Goal: Navigation & Orientation: Find specific page/section

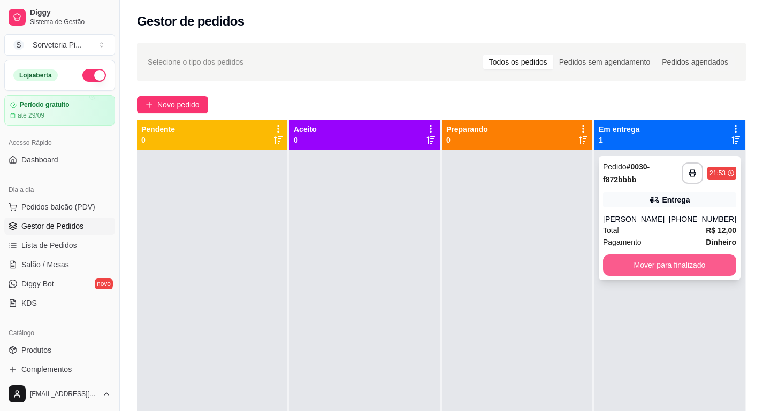
click at [651, 270] on button "Mover para finalizado" at bounding box center [669, 265] width 133 height 21
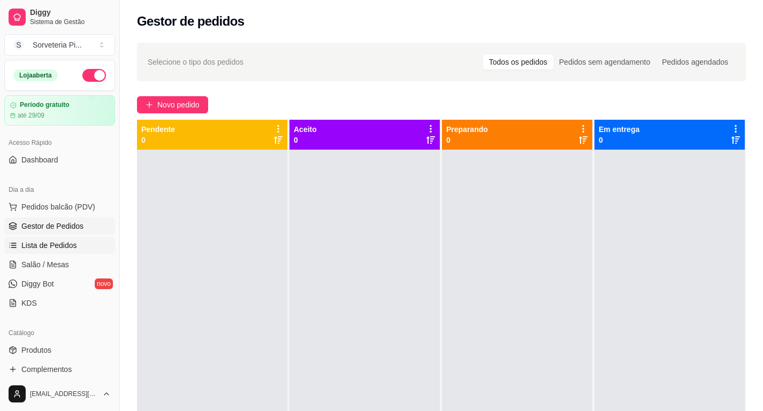
click at [18, 247] on link "Lista de Pedidos" at bounding box center [59, 245] width 111 height 17
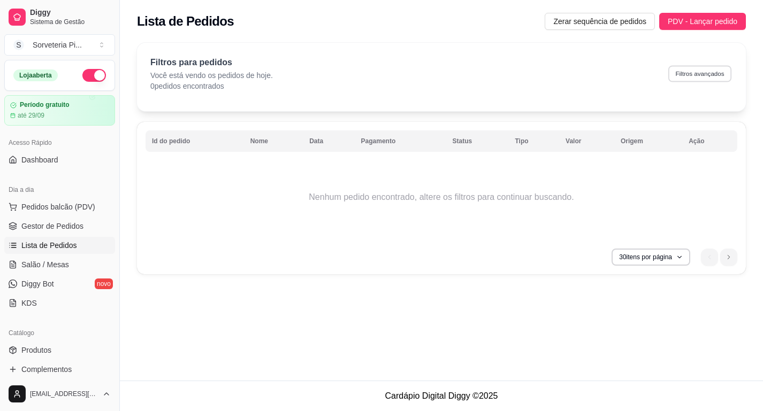
click at [683, 80] on button "Filtros avançados" at bounding box center [699, 73] width 63 height 17
select select "0"
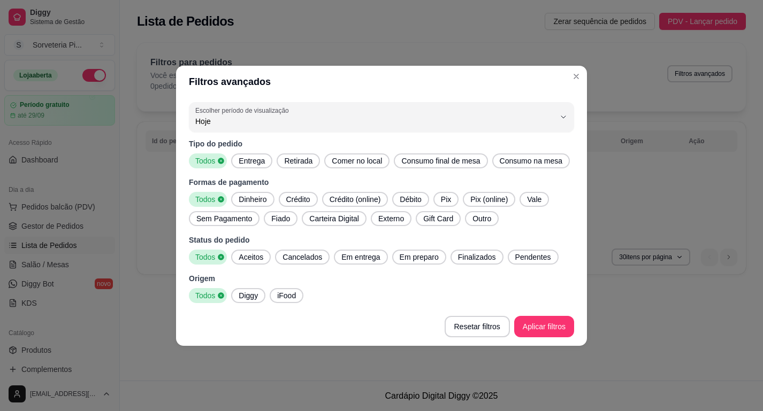
click at [488, 263] on span "Finalizados" at bounding box center [477, 257] width 47 height 11
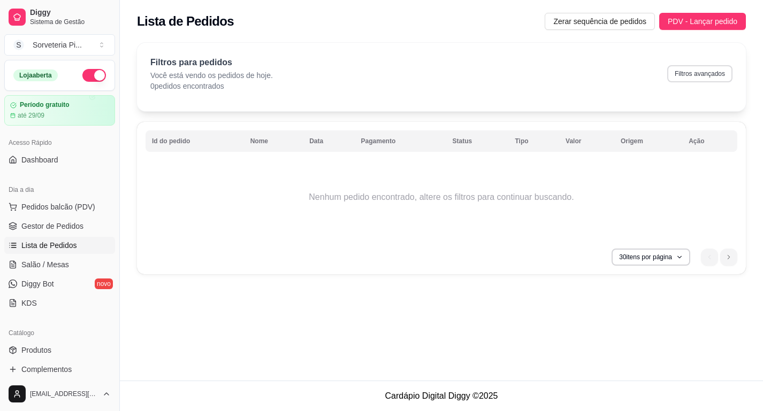
click at [671, 80] on button "Filtros avançados" at bounding box center [699, 73] width 65 height 17
select select "0"
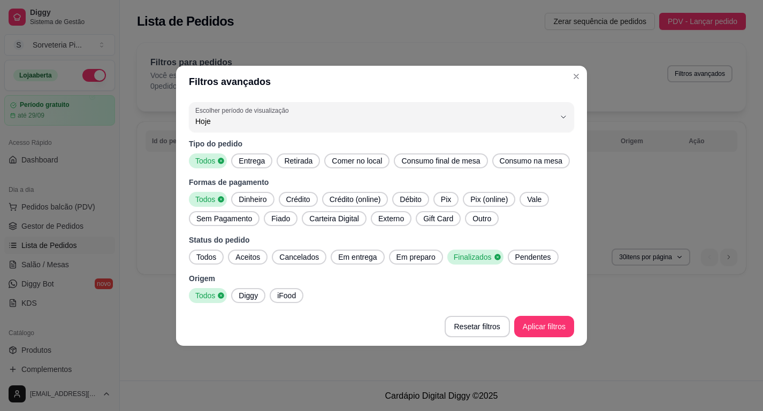
click at [210, 263] on span "Todos" at bounding box center [206, 257] width 28 height 11
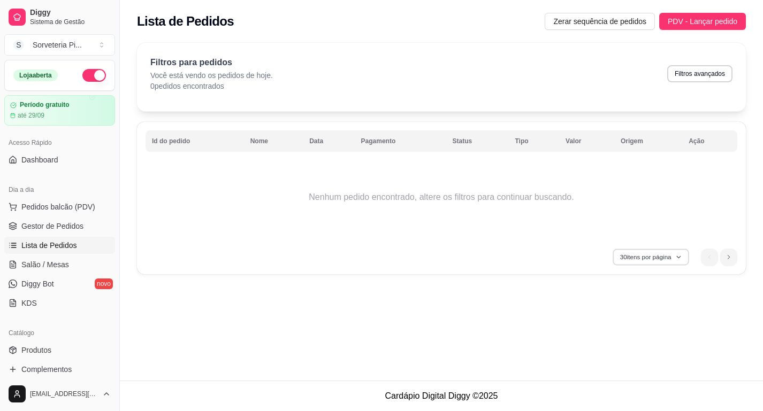
click at [643, 261] on button "30 itens por página" at bounding box center [650, 257] width 76 height 17
click at [517, 279] on div "Filtros para pedidos Você está vendo os pedidos de hoje. 0 pedidos encontrados …" at bounding box center [441, 161] width 643 height 251
click at [60, 229] on span "Gestor de Pedidos" at bounding box center [52, 226] width 62 height 11
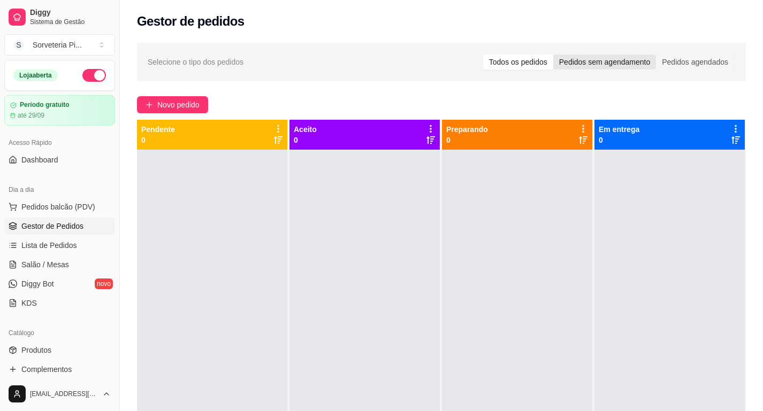
click at [614, 61] on div "Pedidos sem agendamento" at bounding box center [604, 62] width 103 height 15
click at [553, 55] on input "Pedidos sem agendamento" at bounding box center [553, 55] width 0 height 0
click at [520, 58] on div "Todos os pedidos" at bounding box center [518, 62] width 70 height 15
click at [483, 55] on input "Todos os pedidos" at bounding box center [483, 55] width 0 height 0
click at [737, 131] on icon at bounding box center [736, 129] width 10 height 10
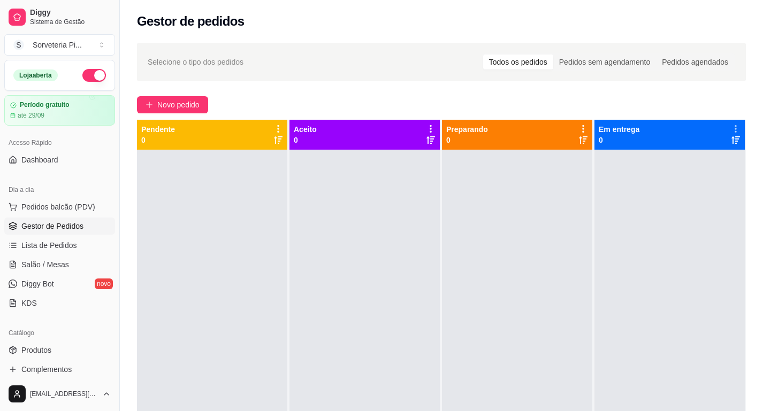
click at [327, 222] on div at bounding box center [364, 355] width 150 height 411
click at [45, 167] on link "Dashboard" at bounding box center [59, 159] width 111 height 17
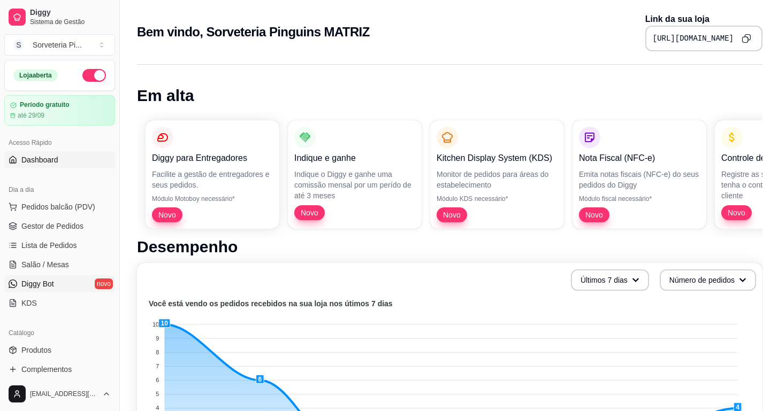
click at [39, 286] on span "Diggy Bot" at bounding box center [37, 284] width 33 height 11
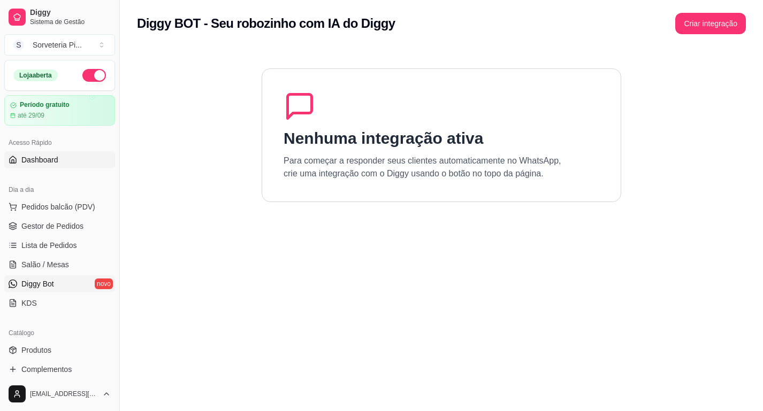
click at [52, 163] on span "Dashboard" at bounding box center [39, 160] width 37 height 11
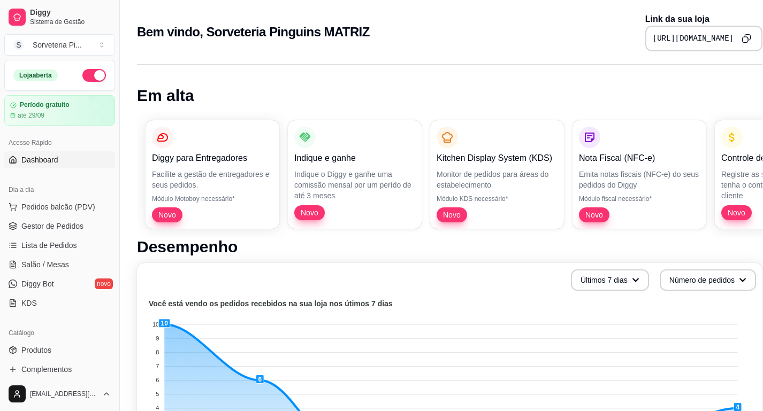
click at [743, 38] on icon "Copy to clipboard" at bounding box center [746, 39] width 10 height 10
